Goal: Task Accomplishment & Management: Manage account settings

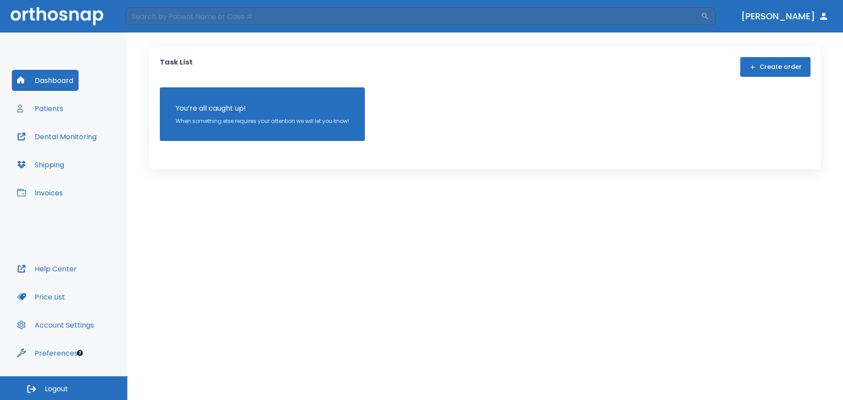
click at [79, 100] on div "Dashboard Patients Dental Monitoring Shipping Invoices" at bounding box center [64, 164] width 104 height 188
click at [51, 102] on button "Patients" at bounding box center [40, 108] width 57 height 21
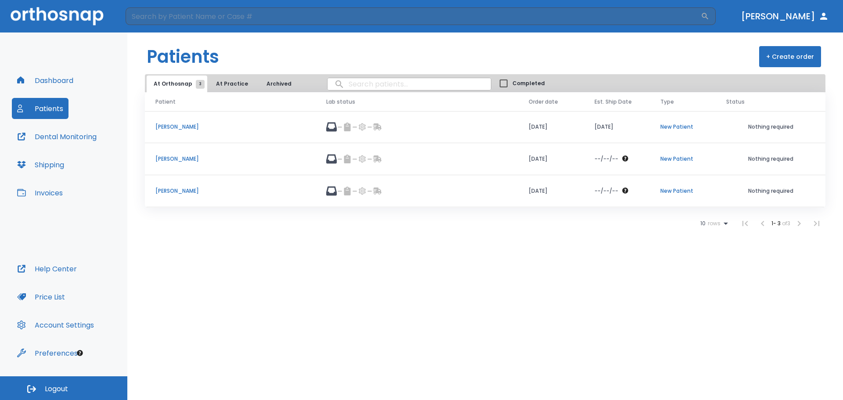
click at [190, 189] on p "[PERSON_NAME]" at bounding box center [230, 191] width 150 height 8
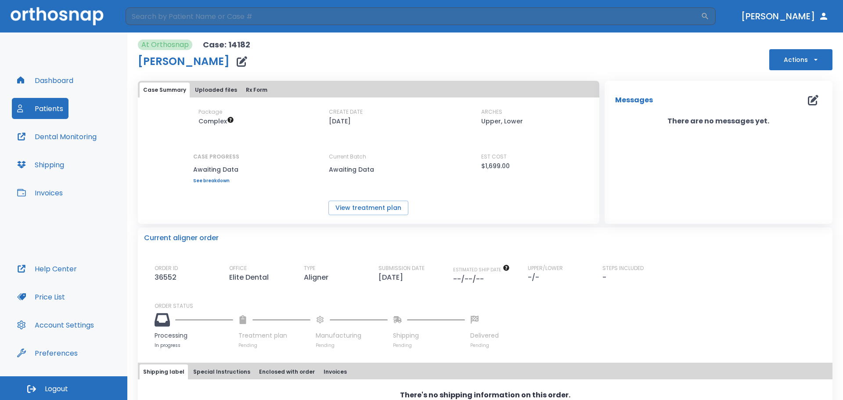
click at [252, 177] on div "Package Complex CREATE DATE [DATE] ARCHES Upper, Lower CASE PROGRESS Awaiting D…" at bounding box center [368, 145] width 461 height 75
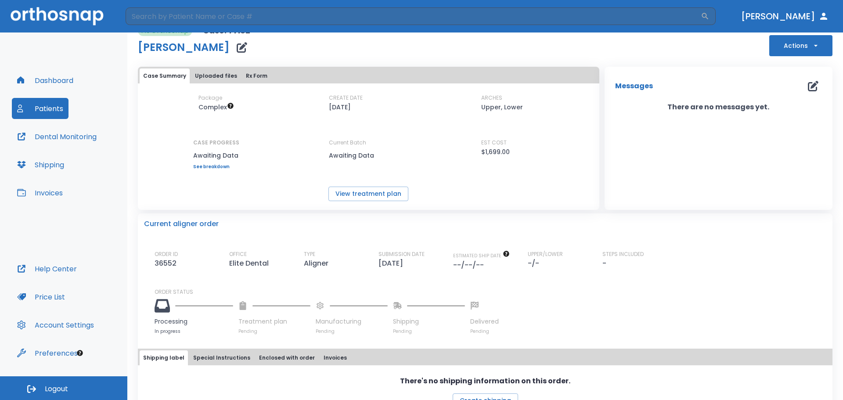
scroll to position [37, 0]
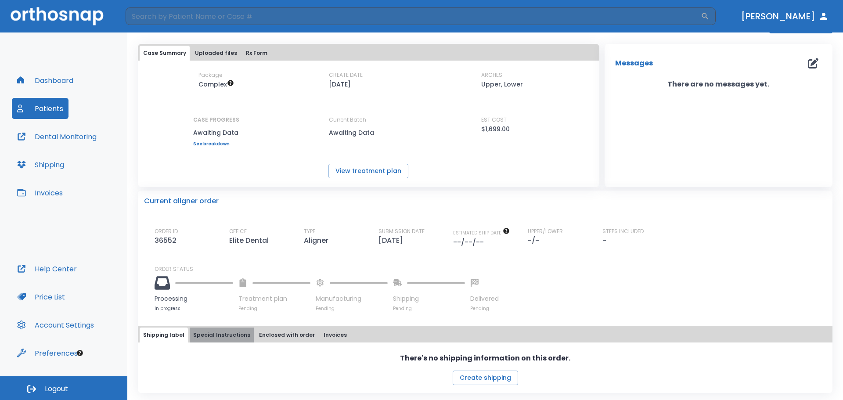
click at [230, 330] on button "Special Instructions" at bounding box center [222, 334] width 64 height 15
click at [246, 333] on button "Special Instructions" at bounding box center [222, 335] width 64 height 15
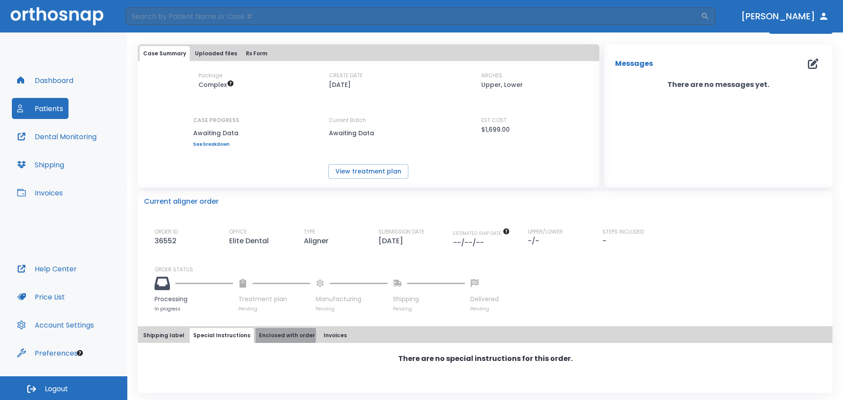
click at [256, 334] on button "Enclosed with order" at bounding box center [286, 335] width 63 height 15
click at [322, 331] on button "Invoices" at bounding box center [335, 335] width 30 height 15
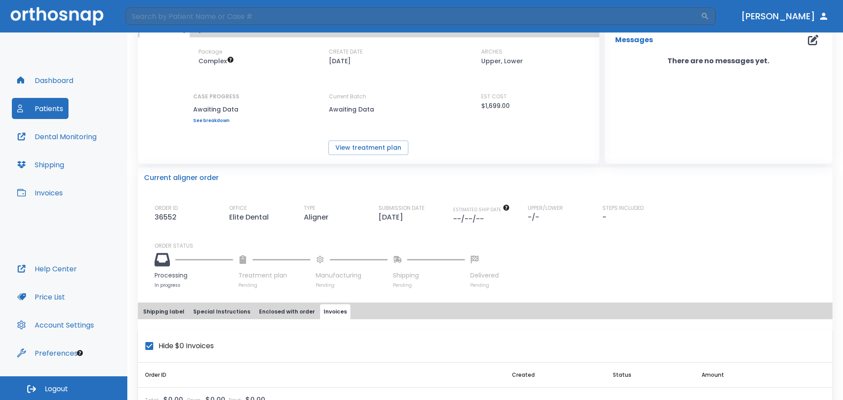
scroll to position [87, 0]
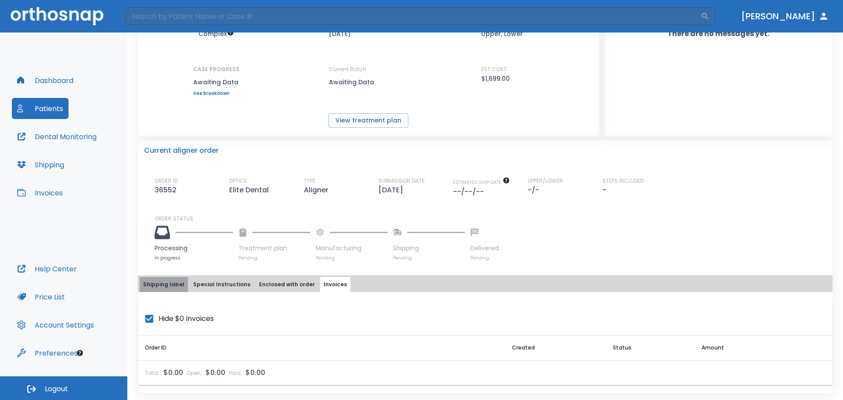
click at [176, 287] on button "Shipping label" at bounding box center [164, 284] width 48 height 15
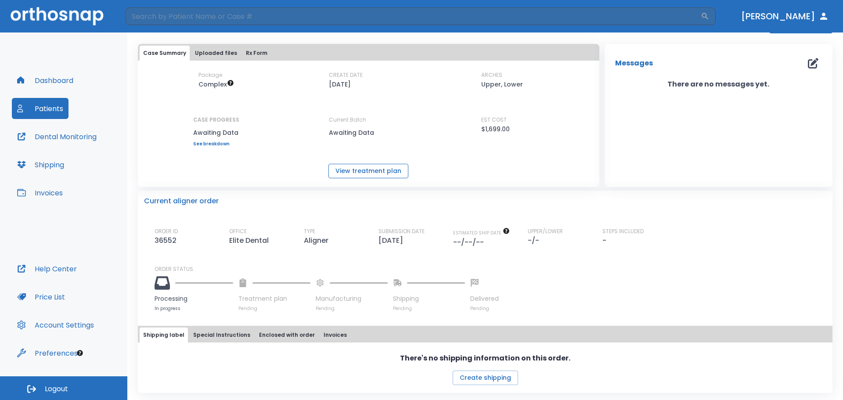
click at [380, 172] on button "View treatment plan" at bounding box center [368, 171] width 80 height 14
click at [577, 156] on div "Package Complex CREATE DATE [DATE] ARCHES Upper, Lower CASE PROGRESS Awaiting D…" at bounding box center [368, 124] width 461 height 107
click at [41, 118] on button "Patients" at bounding box center [40, 108] width 57 height 21
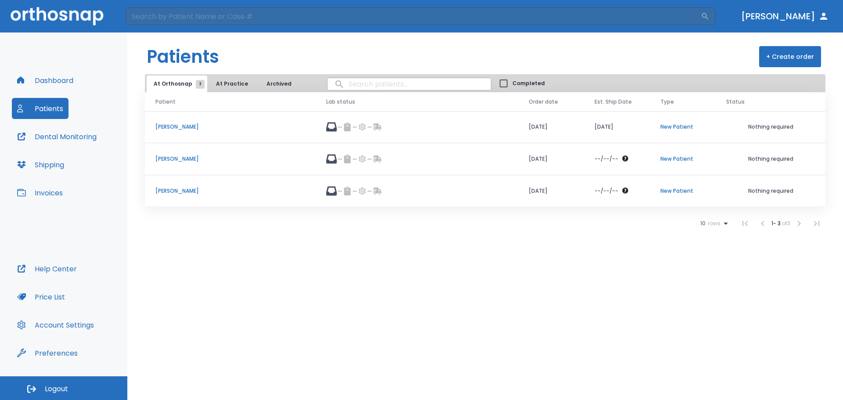
click at [49, 83] on button "Dashboard" at bounding box center [45, 80] width 67 height 21
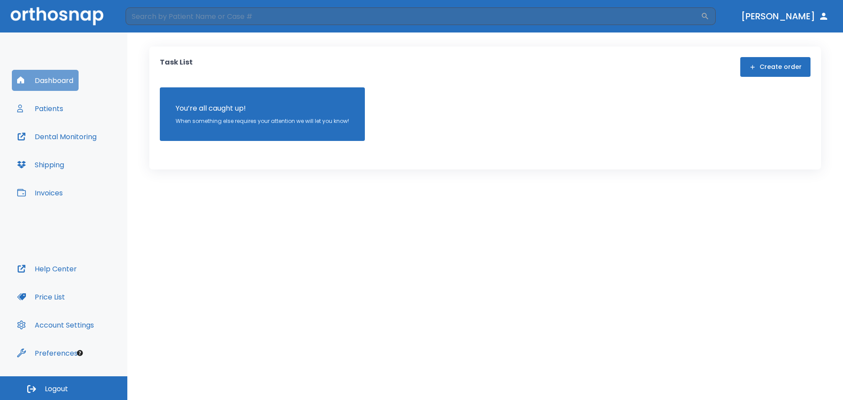
click at [49, 83] on button "Dashboard" at bounding box center [45, 80] width 67 height 21
